Goal: Task Accomplishment & Management: Use online tool/utility

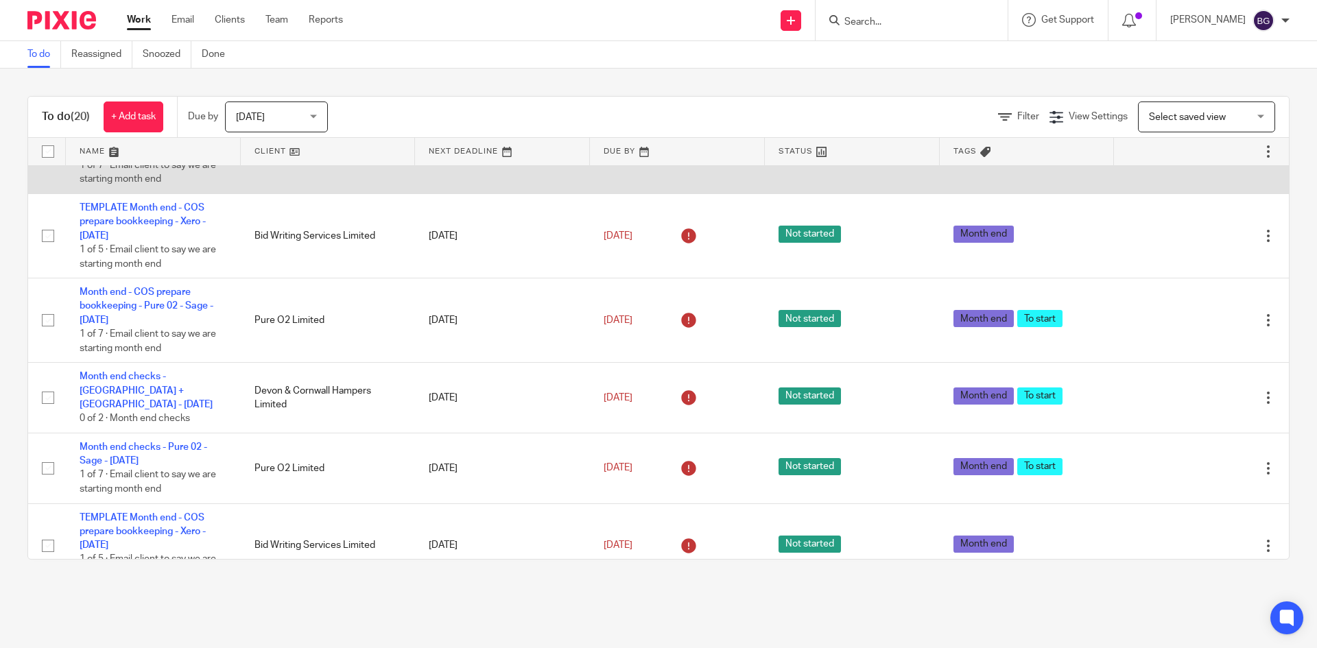
scroll to position [480, 0]
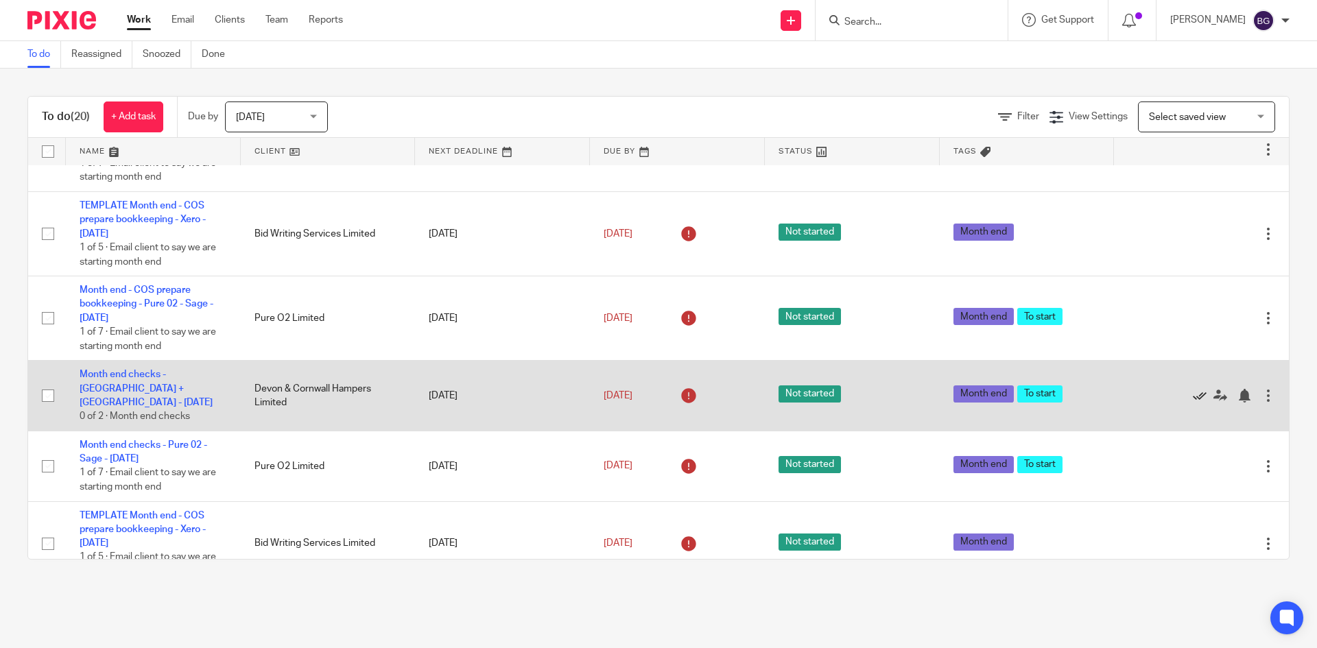
click at [1193, 394] on icon at bounding box center [1200, 396] width 14 height 14
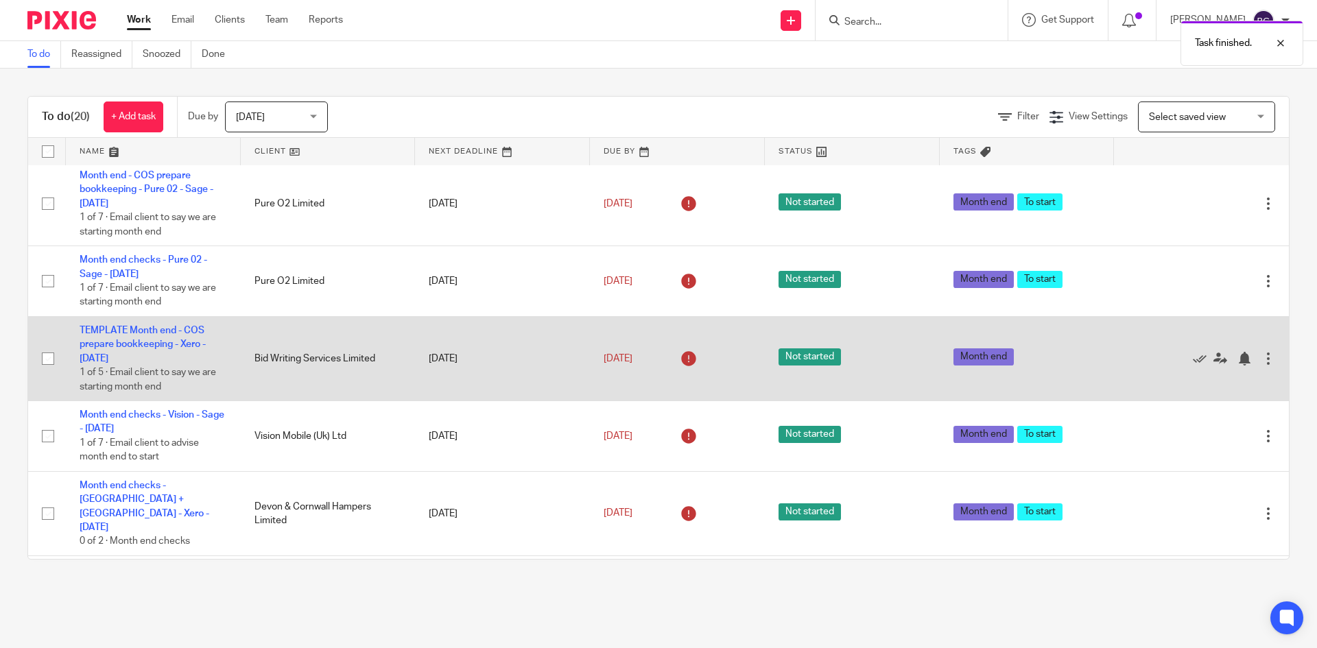
scroll to position [617, 0]
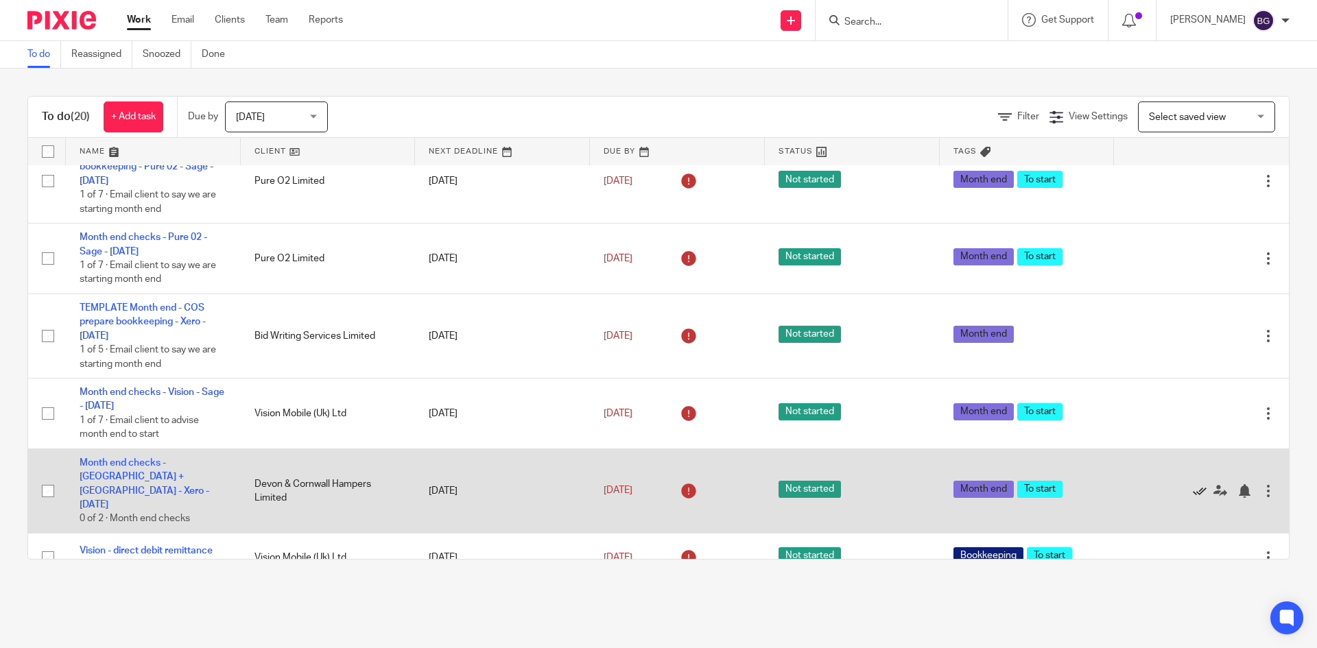
click at [1193, 484] on icon at bounding box center [1200, 491] width 14 height 14
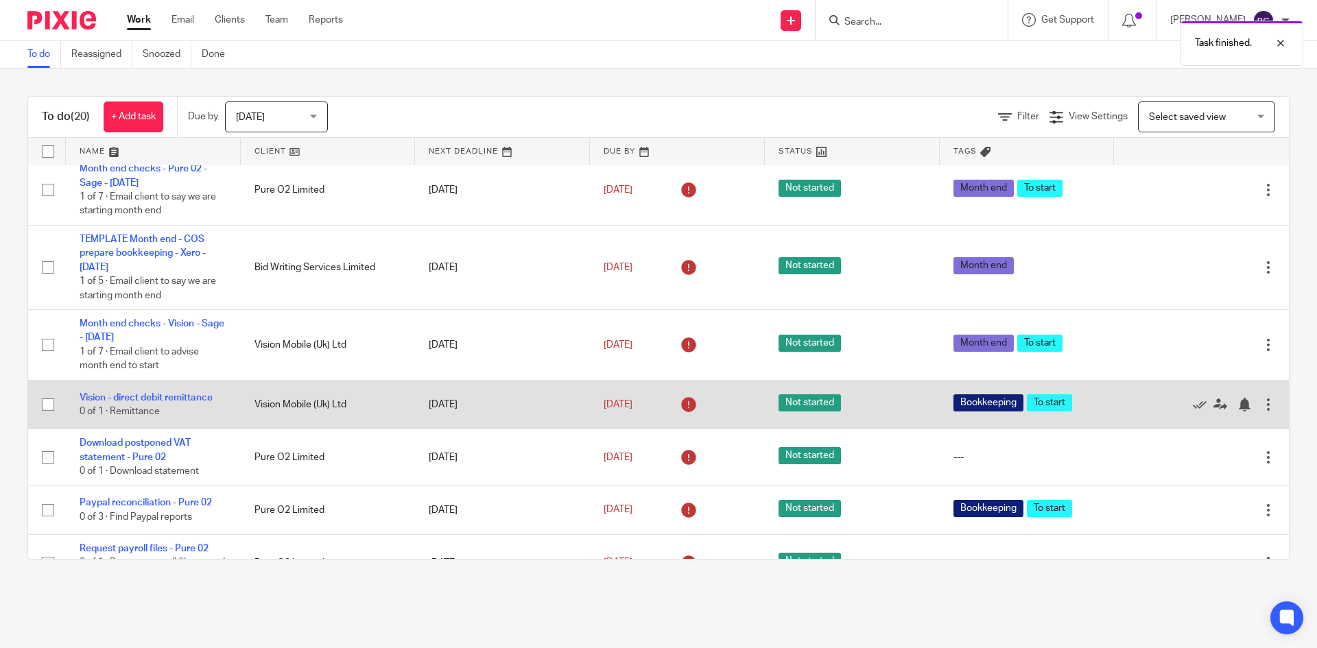
scroll to position [754, 0]
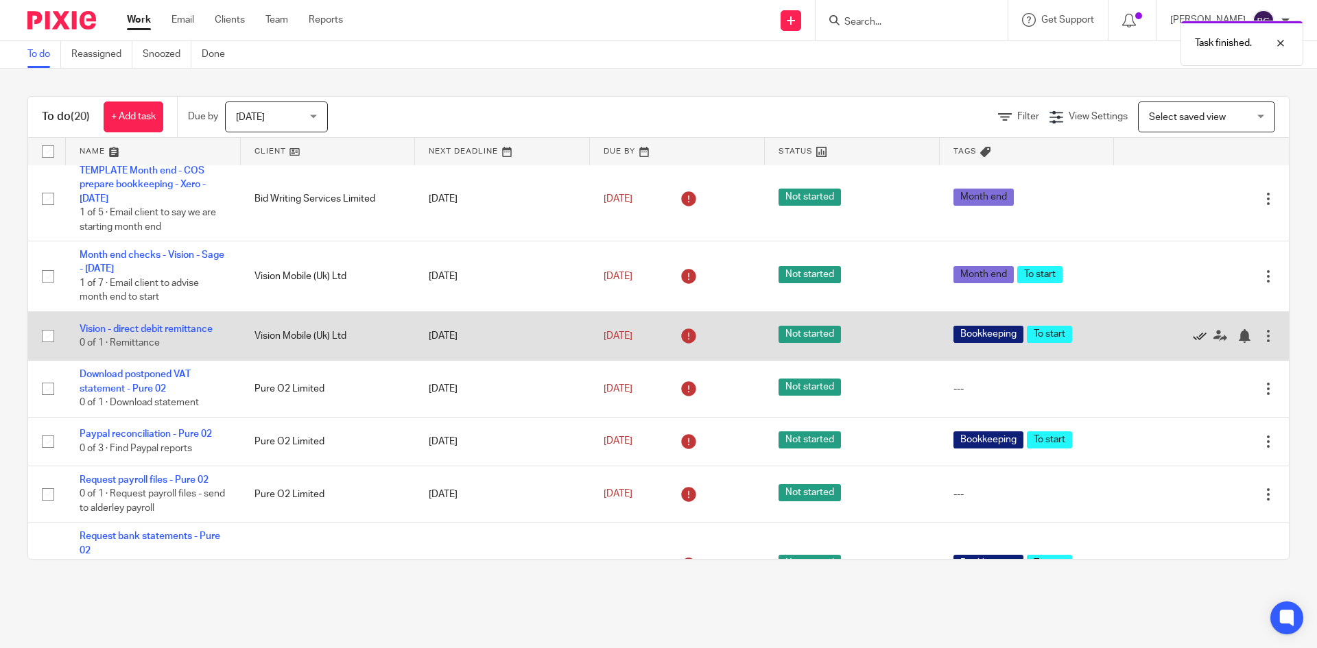
click at [1193, 333] on icon at bounding box center [1200, 336] width 14 height 14
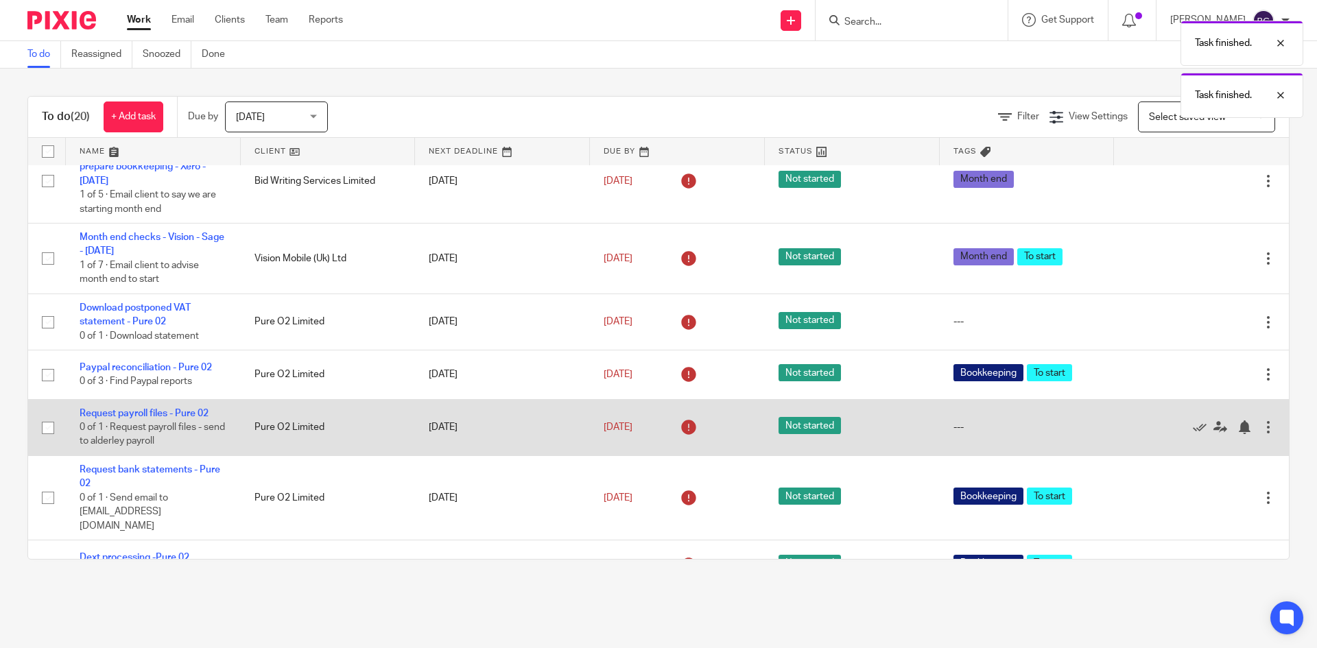
scroll to position [788, 0]
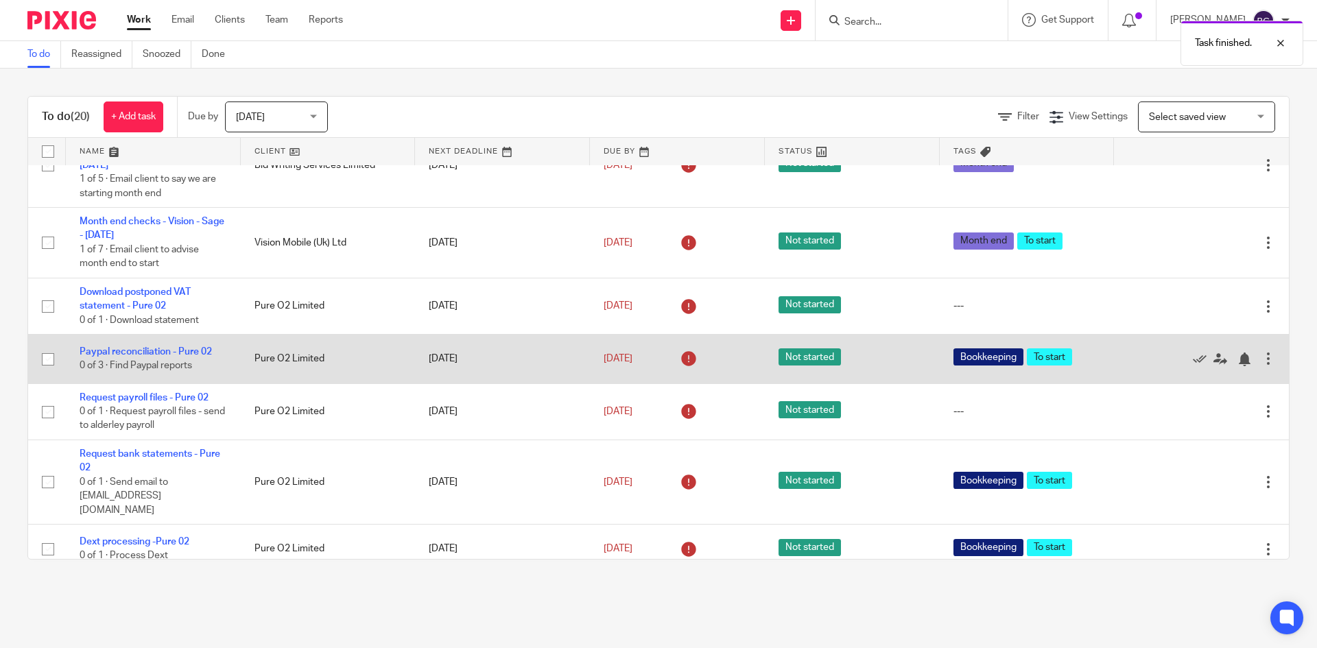
click at [188, 359] on td "Paypal reconciliation - Pure 02 0 of 3 · Find Paypal reports" at bounding box center [153, 359] width 175 height 49
click at [191, 353] on link "Paypal reconciliation - Pure 02" at bounding box center [146, 352] width 132 height 10
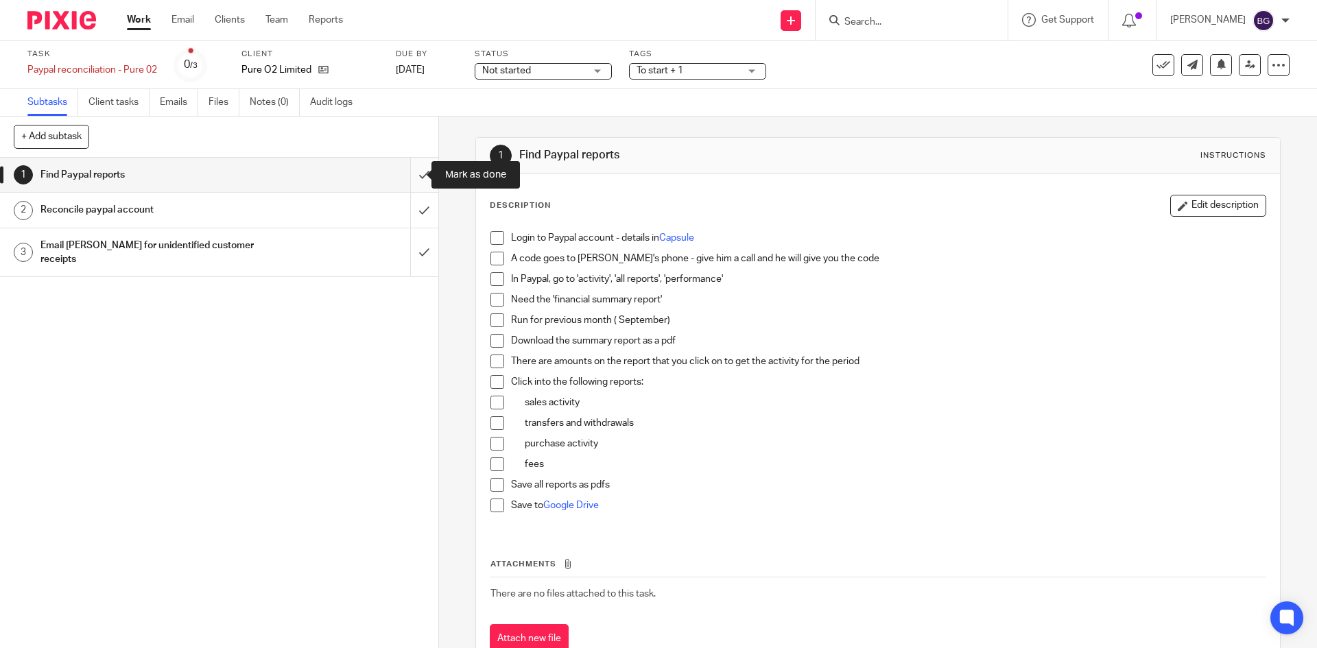
click at [410, 175] on input "submit" at bounding box center [219, 175] width 438 height 34
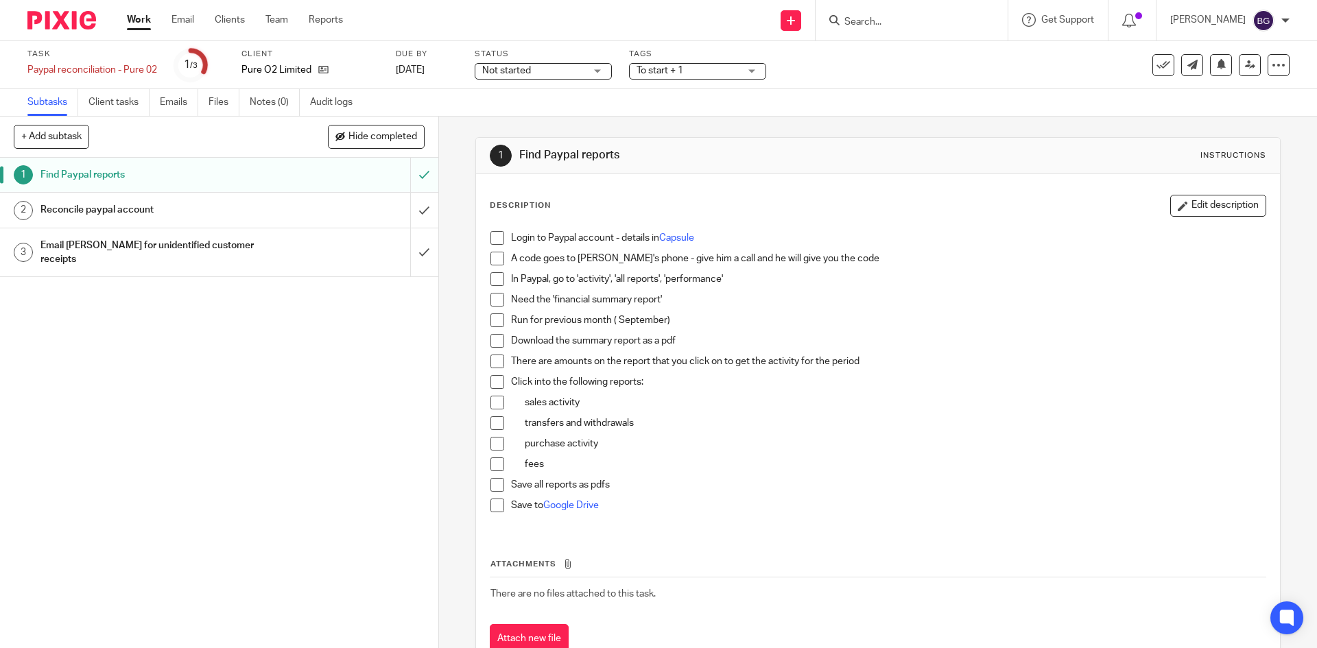
click at [491, 242] on span at bounding box center [497, 238] width 14 height 14
click at [492, 261] on span at bounding box center [497, 259] width 14 height 14
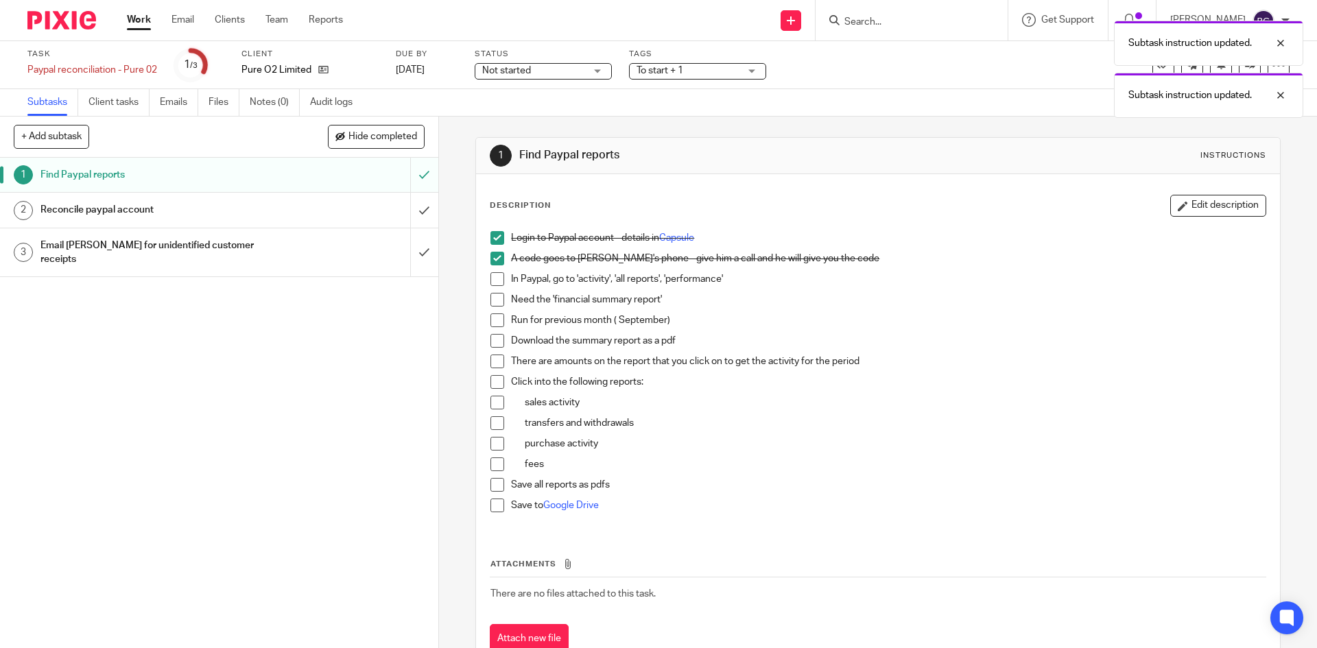
click at [495, 273] on span at bounding box center [497, 279] width 14 height 14
click at [493, 304] on span at bounding box center [497, 300] width 14 height 14
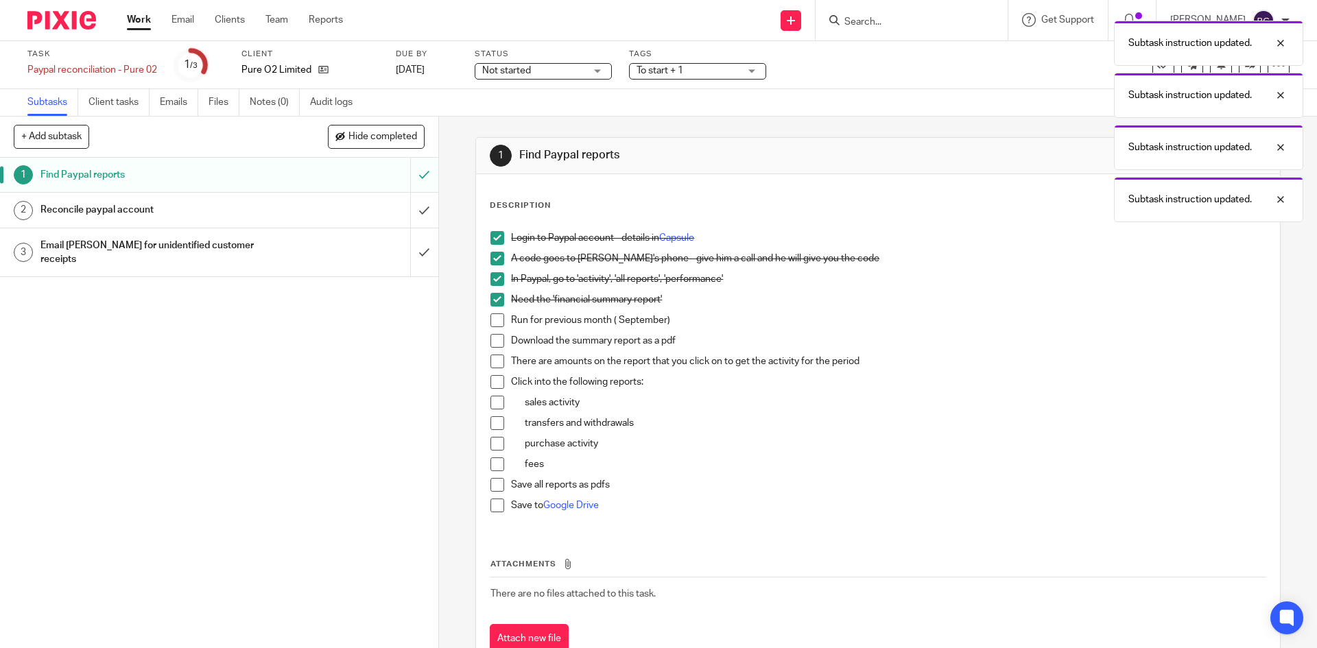
click at [494, 324] on span at bounding box center [497, 320] width 14 height 14
click at [495, 356] on span at bounding box center [497, 362] width 14 height 14
click at [494, 344] on span at bounding box center [497, 341] width 14 height 14
click at [490, 381] on span at bounding box center [497, 382] width 14 height 14
click at [490, 409] on li "sales activity" at bounding box center [877, 406] width 774 height 21
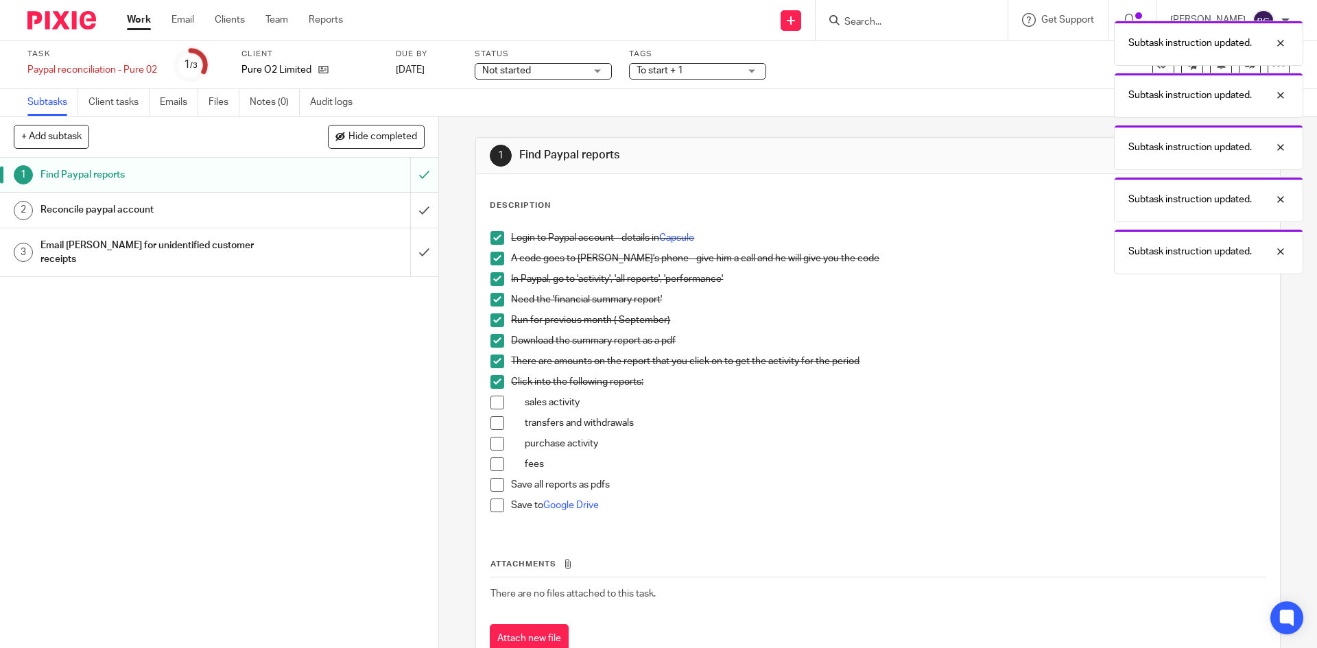
click at [492, 399] on span at bounding box center [497, 403] width 14 height 14
click at [494, 421] on span at bounding box center [497, 423] width 14 height 14
click at [498, 443] on span at bounding box center [497, 444] width 14 height 14
click at [495, 457] on span at bounding box center [497, 464] width 14 height 14
click at [494, 485] on span at bounding box center [497, 485] width 14 height 14
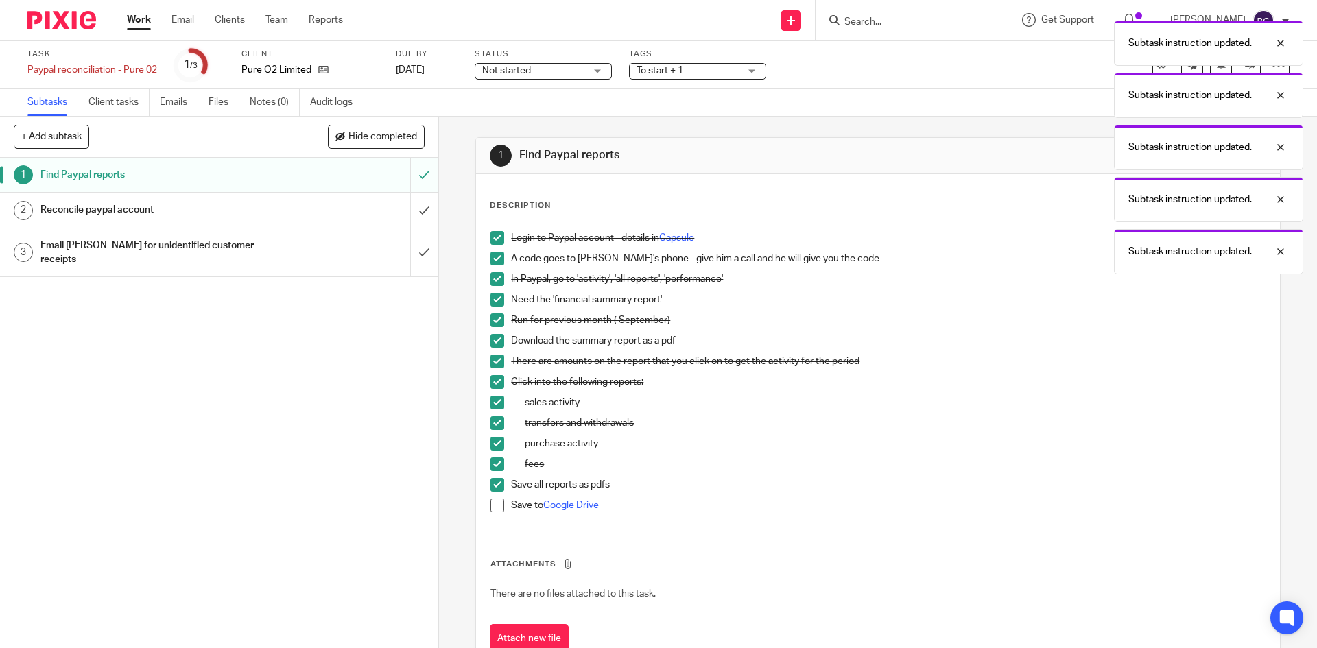
click at [492, 501] on span at bounding box center [497, 506] width 14 height 14
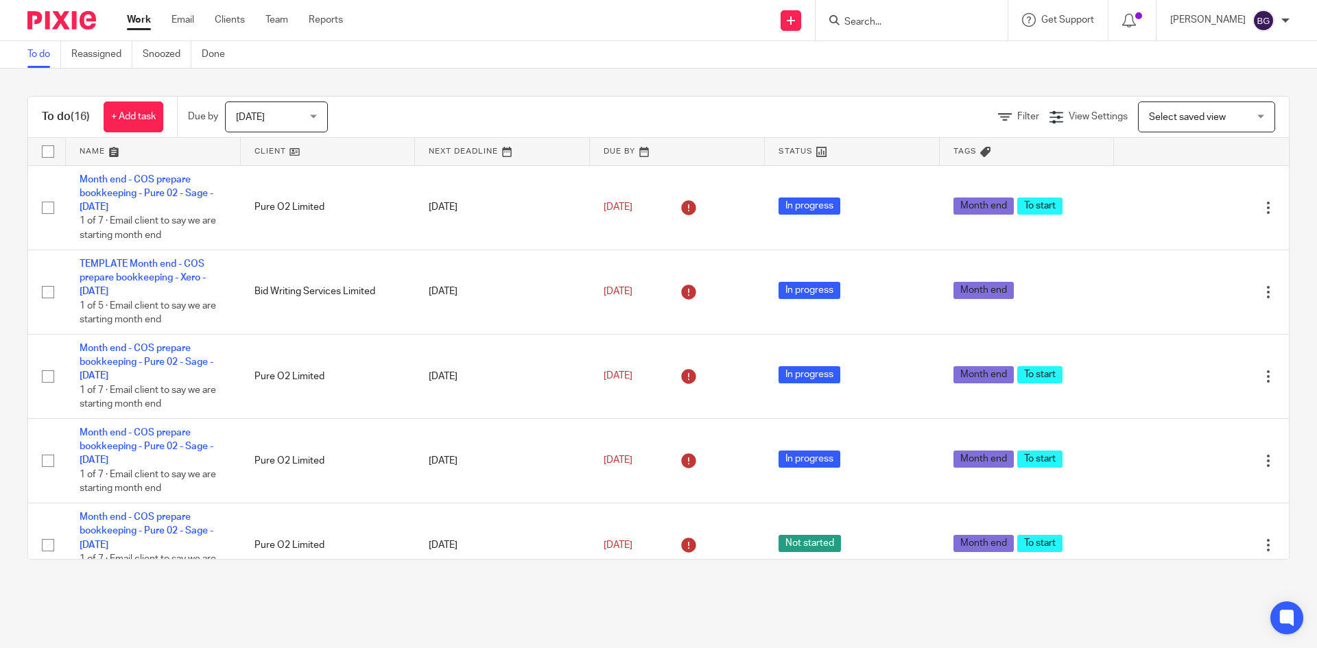
click at [593, 45] on div "To do Reassigned Snoozed Done" at bounding box center [658, 54] width 1317 height 27
